Goal: Find specific page/section: Find specific page/section

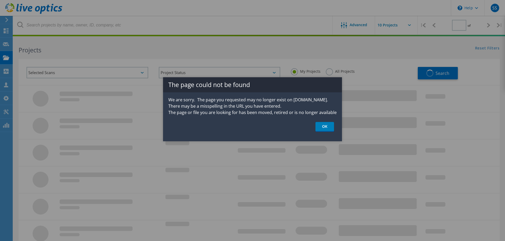
type input "1"
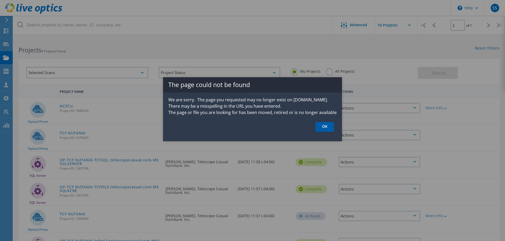
click at [320, 126] on link "OK" at bounding box center [324, 127] width 19 height 10
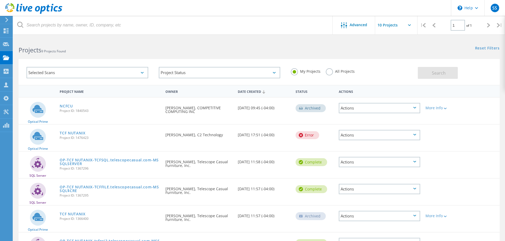
click at [248, 91] on div "Date Created" at bounding box center [264, 91] width 58 height 10
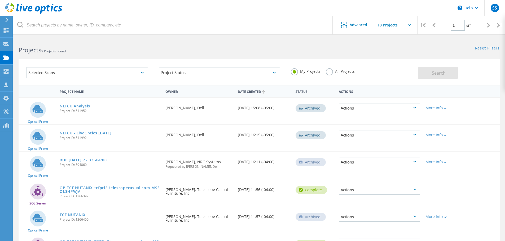
click at [248, 91] on div "Date Created" at bounding box center [264, 91] width 58 height 10
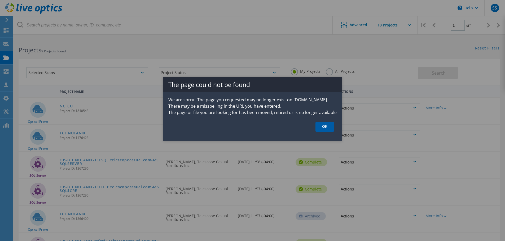
click at [323, 126] on link "OK" at bounding box center [324, 127] width 19 height 10
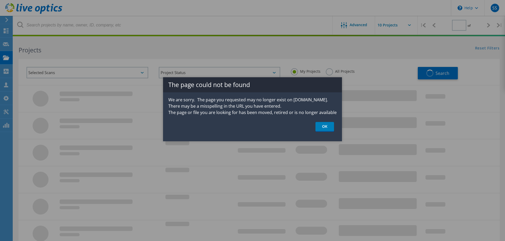
type input "1"
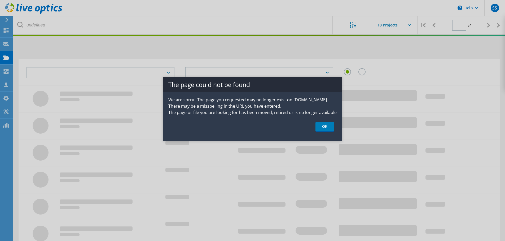
type input "1"
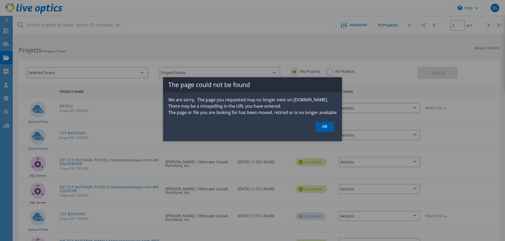
click at [325, 126] on link "OK" at bounding box center [324, 127] width 19 height 10
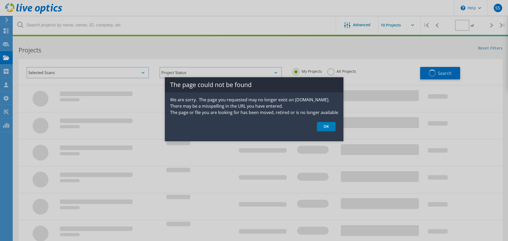
type input "1"
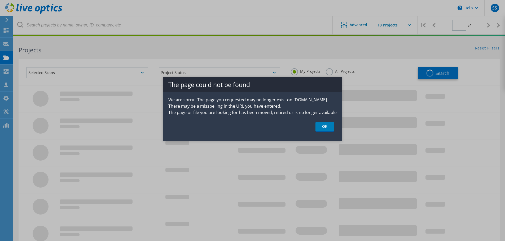
type input "1"
